Goal: Task Accomplishment & Management: Complete application form

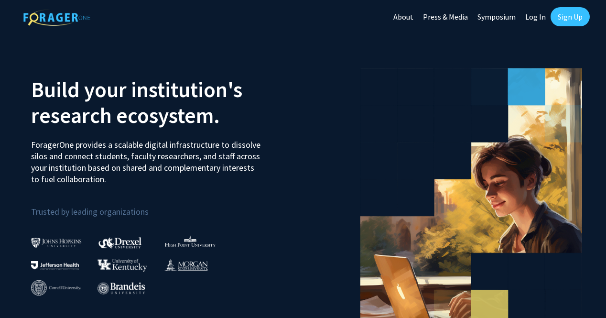
click at [566, 20] on link "Sign Up" at bounding box center [570, 16] width 39 height 19
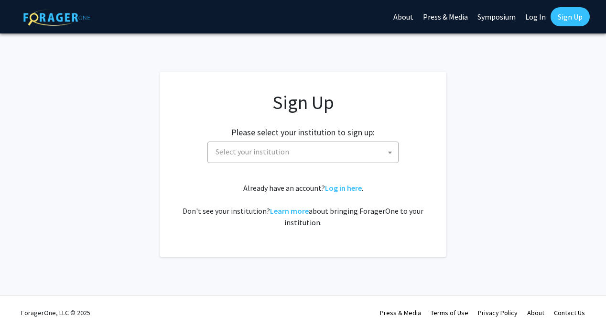
click at [354, 151] on span "Select your institution" at bounding box center [305, 152] width 186 height 20
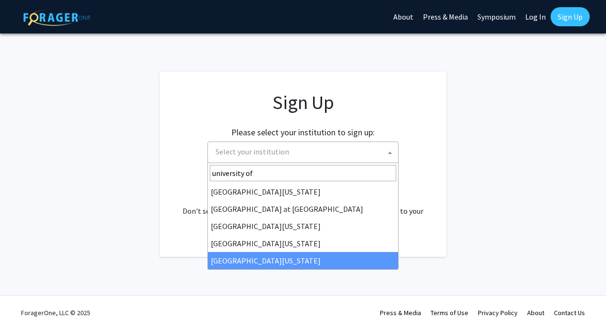
type input "university of"
select select "33"
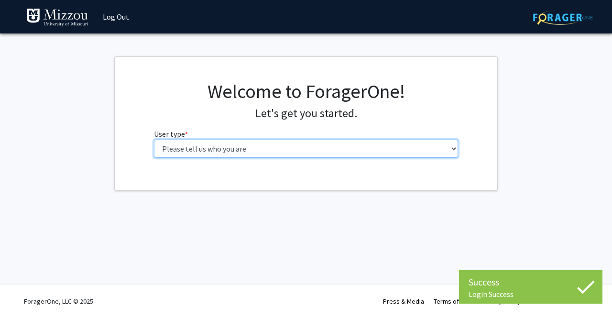
click at [303, 149] on select "Please tell us who you are Undergraduate Student Master's Student Doctoral Cand…" at bounding box center [306, 149] width 304 height 18
select select "1: undergrad"
click at [154, 140] on select "Please tell us who you are Undergraduate Student Master's Student Doctoral Cand…" at bounding box center [306, 149] width 304 height 18
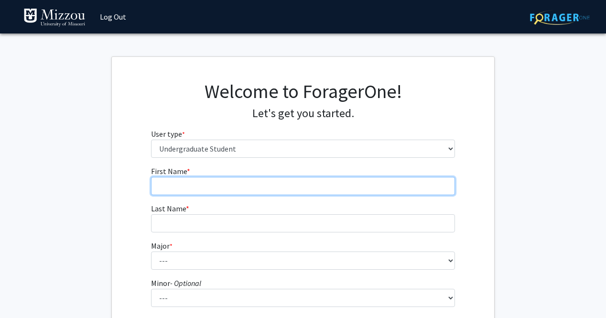
click at [305, 185] on input "First Name * required" at bounding box center [303, 186] width 304 height 18
type input "Lauren"
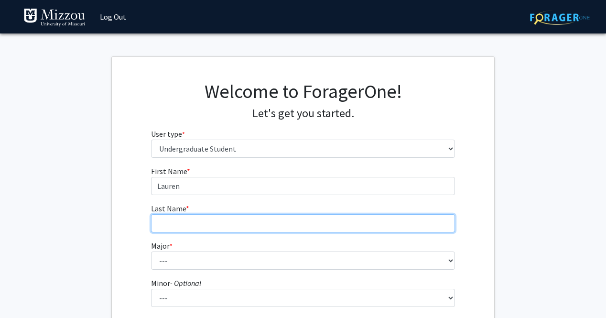
click at [277, 225] on input "Last Name * required" at bounding box center [303, 223] width 304 height 18
type input "Rytina"
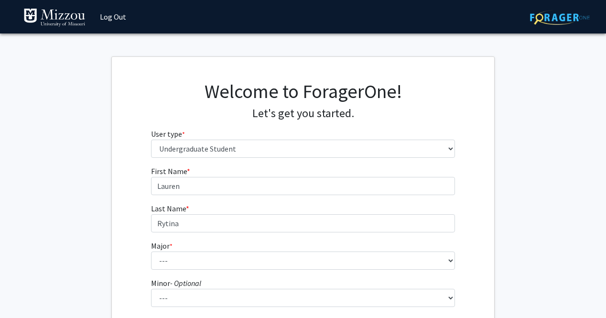
click at [254, 270] on form "First Name * required Lauren Last Name * required Rytina Major * required --- A…" at bounding box center [303, 280] width 304 height 230
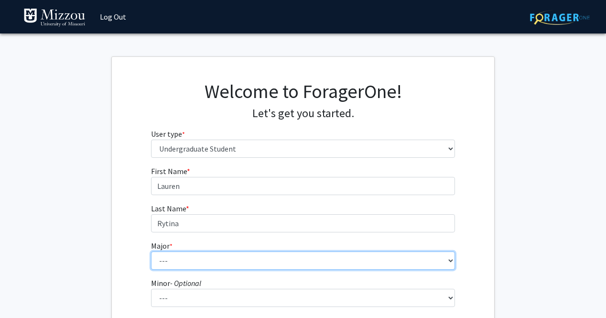
click at [262, 255] on select "--- Agribusiness Management Agricultural Education Agricultural Education: Comm…" at bounding box center [303, 260] width 304 height 18
select select "8: 2497"
click at [151, 251] on select "--- Agribusiness Management Agricultural Education Agricultural Education: Comm…" at bounding box center [303, 260] width 304 height 18
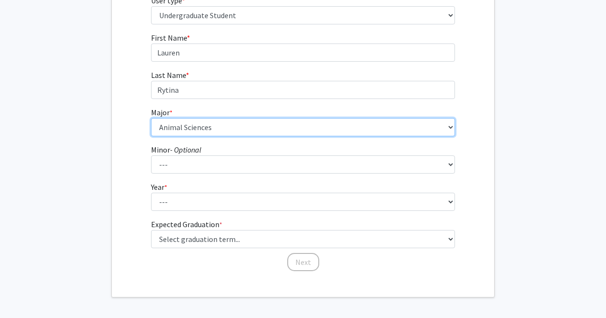
scroll to position [134, 0]
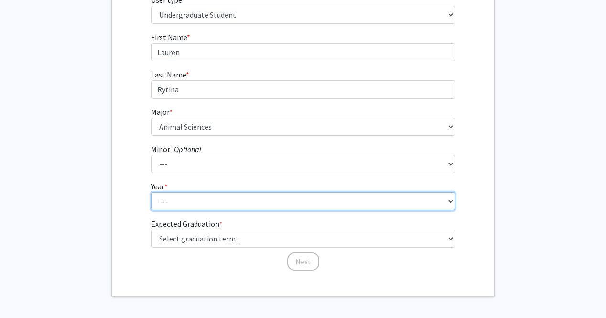
click at [205, 206] on select "--- First-year Sophomore Junior Senior Postbaccalaureate Certificate" at bounding box center [303, 201] width 304 height 18
select select "1: first-year"
click at [151, 192] on select "--- First-year Sophomore Junior Senior Postbaccalaureate Certificate" at bounding box center [303, 201] width 304 height 18
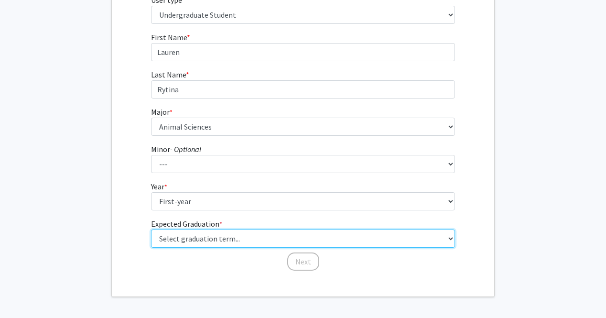
click at [203, 238] on select "Select graduation term... Spring 2025 Summer 2025 Fall 2025 Winter 2025 Spring …" at bounding box center [303, 238] width 304 height 18
select select "17: spring_2029"
click at [151, 229] on select "Select graduation term... Spring 2025 Summer 2025 Fall 2025 Winter 2025 Spring …" at bounding box center [303, 238] width 304 height 18
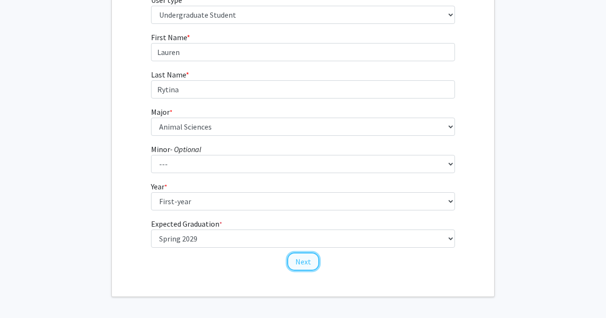
click at [293, 259] on button "Next" at bounding box center [303, 261] width 32 height 18
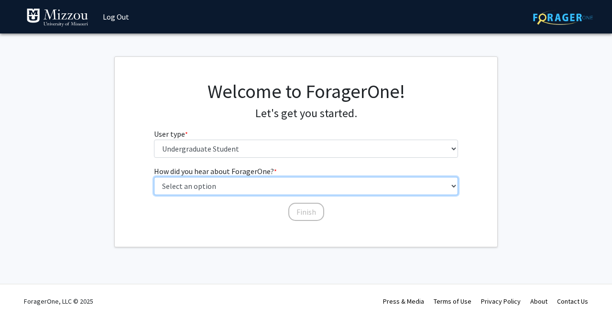
click at [209, 186] on select "Select an option Peer/student recommendation Faculty/staff recommendation Unive…" at bounding box center [306, 186] width 304 height 18
select select "2: faculty_recommendation"
click at [154, 177] on select "Select an option Peer/student recommendation Faculty/staff recommendation Unive…" at bounding box center [306, 186] width 304 height 18
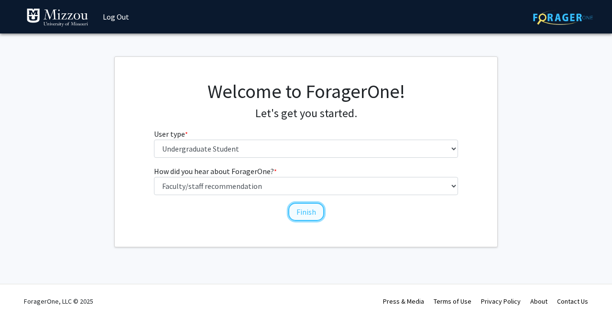
click at [296, 211] on button "Finish" at bounding box center [306, 212] width 36 height 18
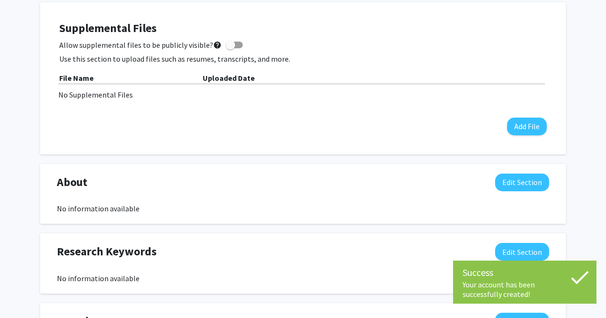
scroll to position [266, 0]
